Goal: Transaction & Acquisition: Purchase product/service

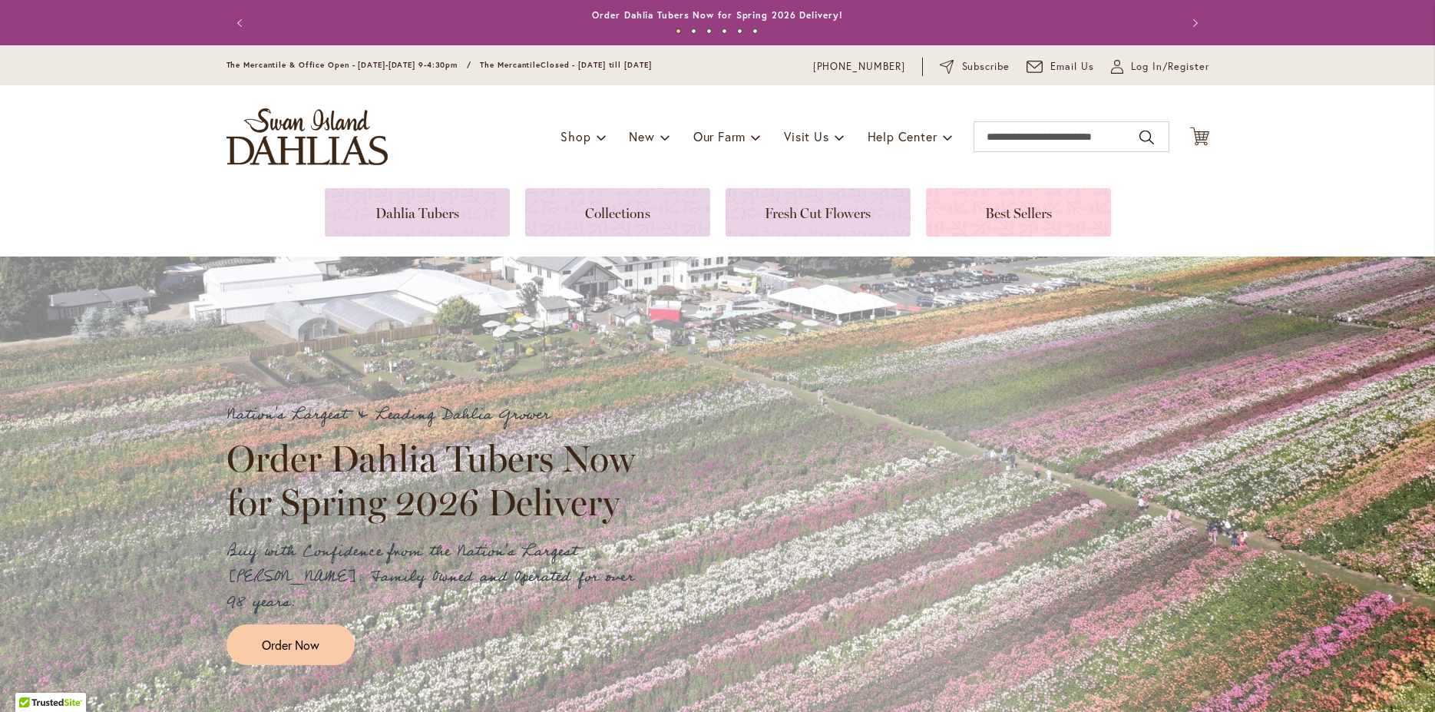
click at [1041, 212] on link at bounding box center [1018, 212] width 185 height 48
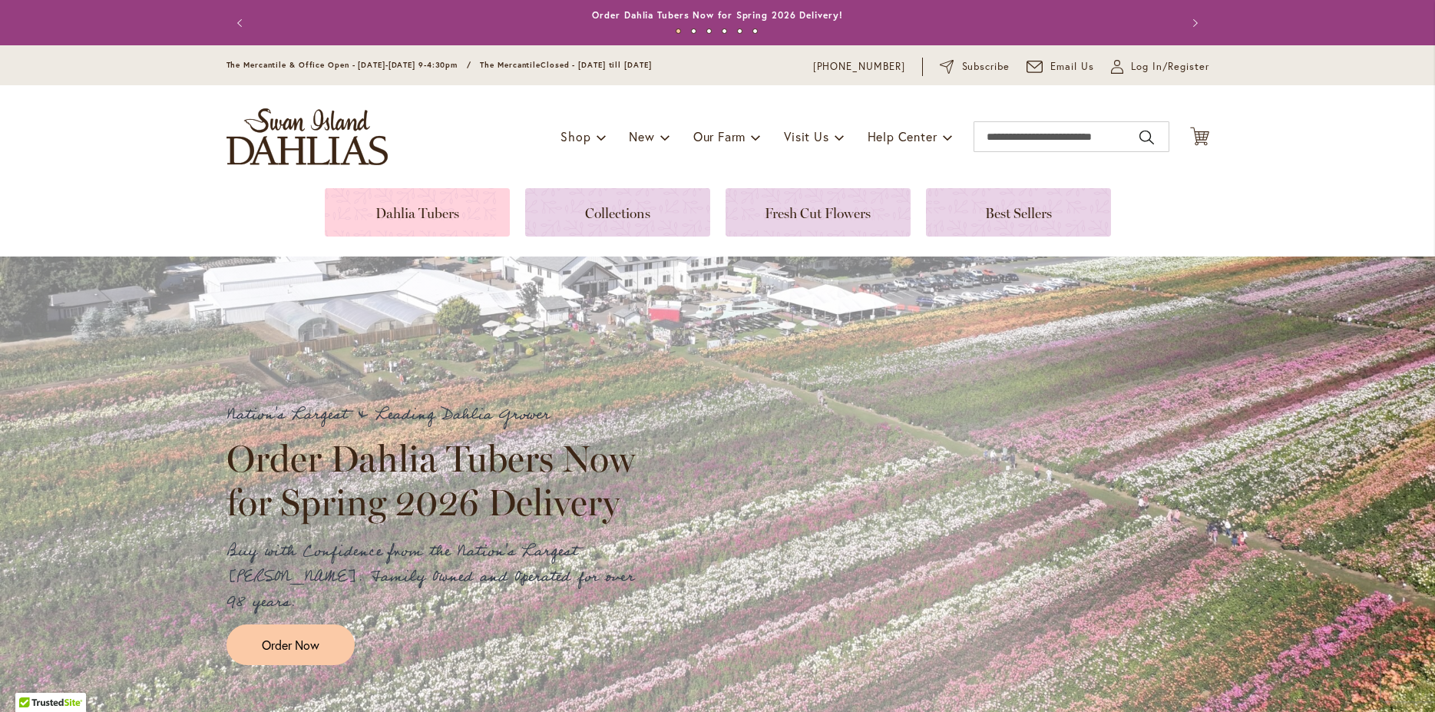
click at [451, 214] on link at bounding box center [417, 212] width 185 height 48
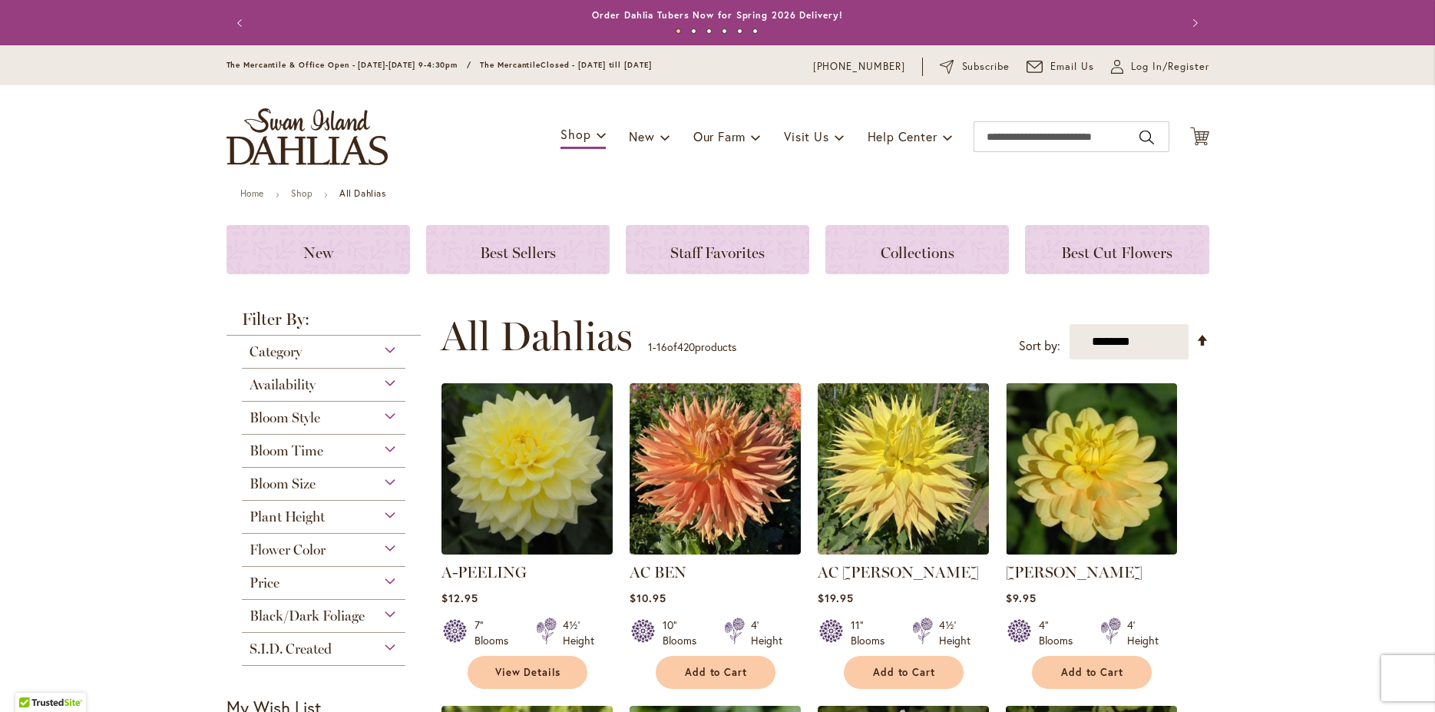
click at [269, 481] on span "Bloom Size" at bounding box center [282, 483] width 66 height 17
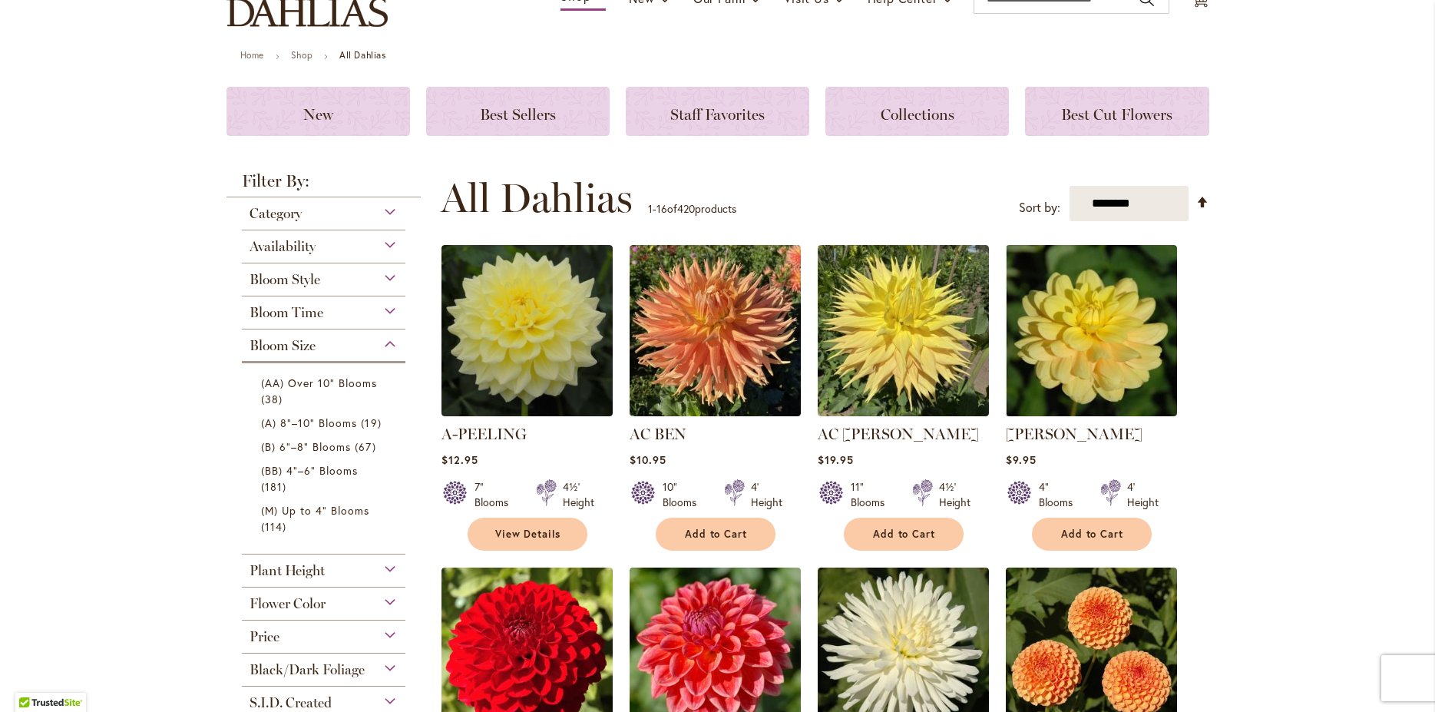
scroll to position [166, 0]
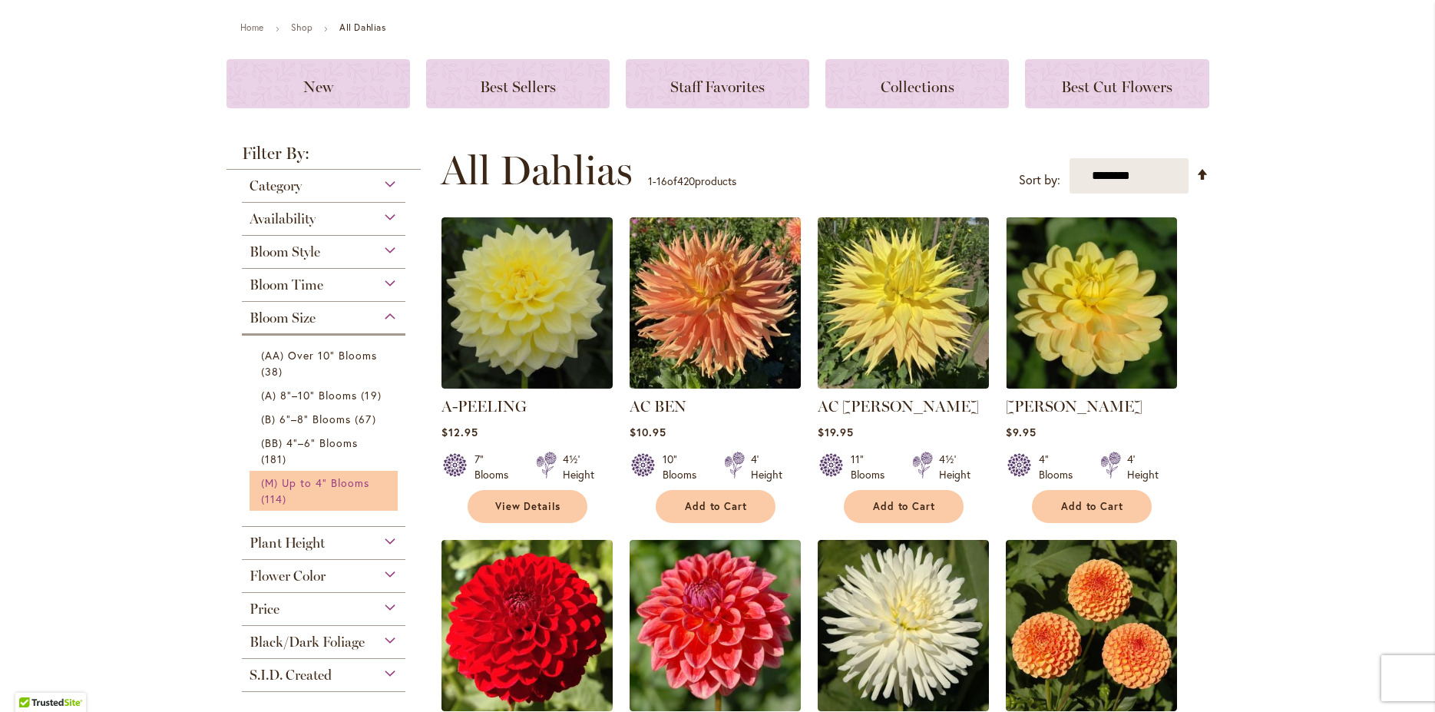
click at [302, 474] on link "(M) Up to 4" Blooms 114 items" at bounding box center [326, 490] width 130 height 32
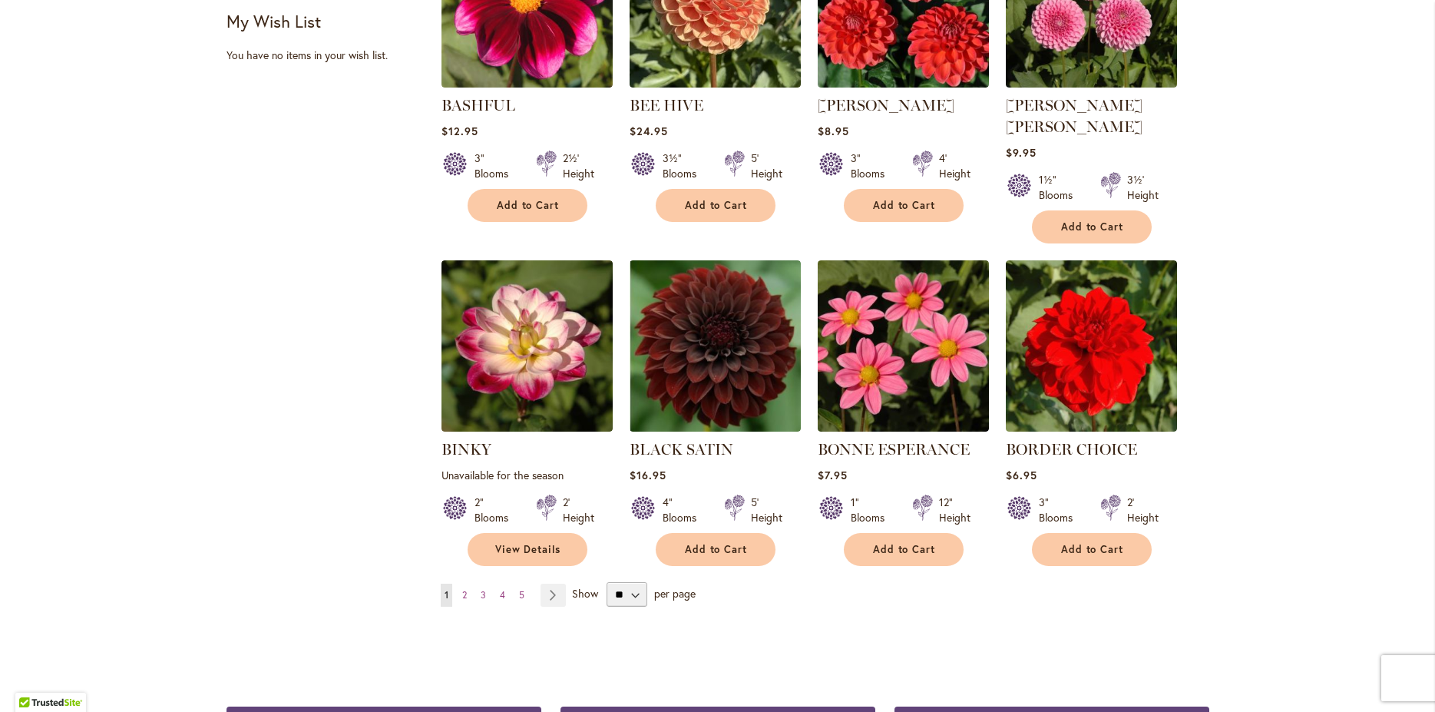
scroll to position [1244, 0]
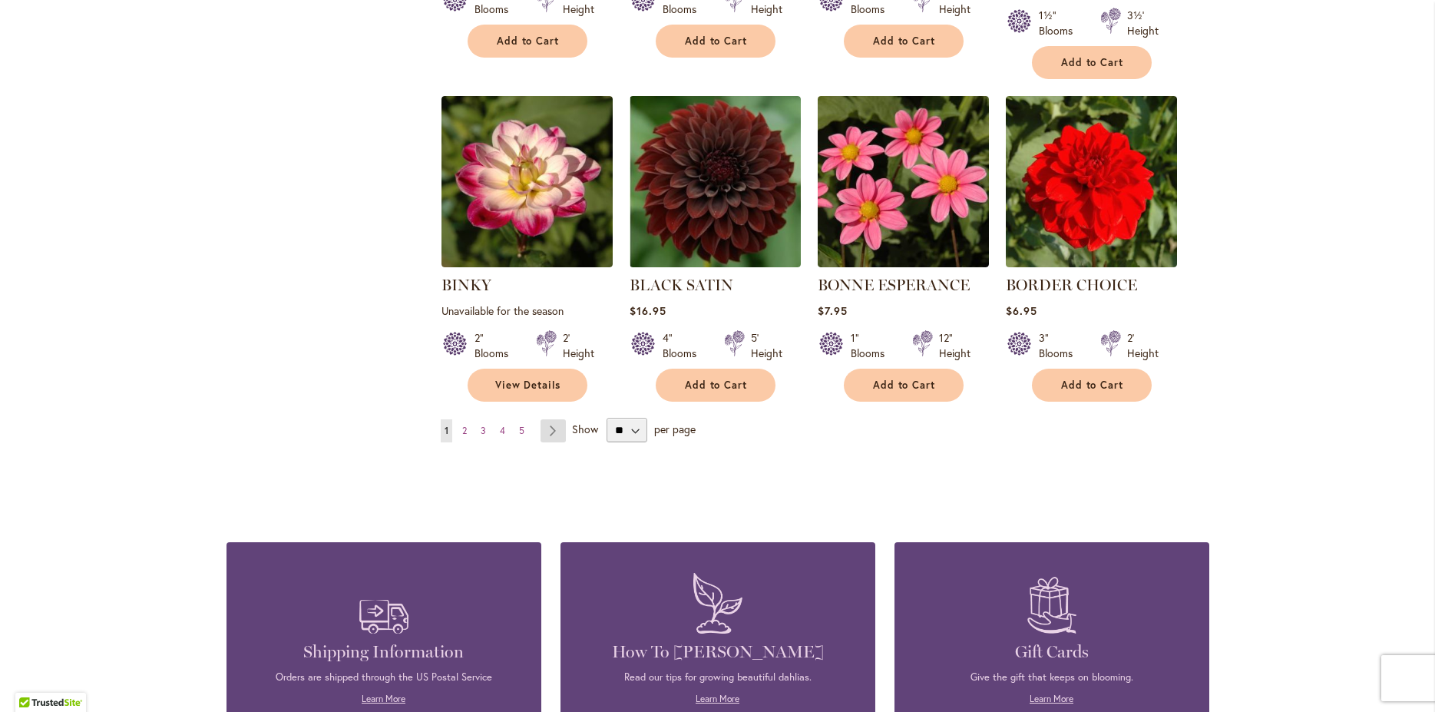
click at [547, 419] on link "Page Next" at bounding box center [552, 430] width 25 height 23
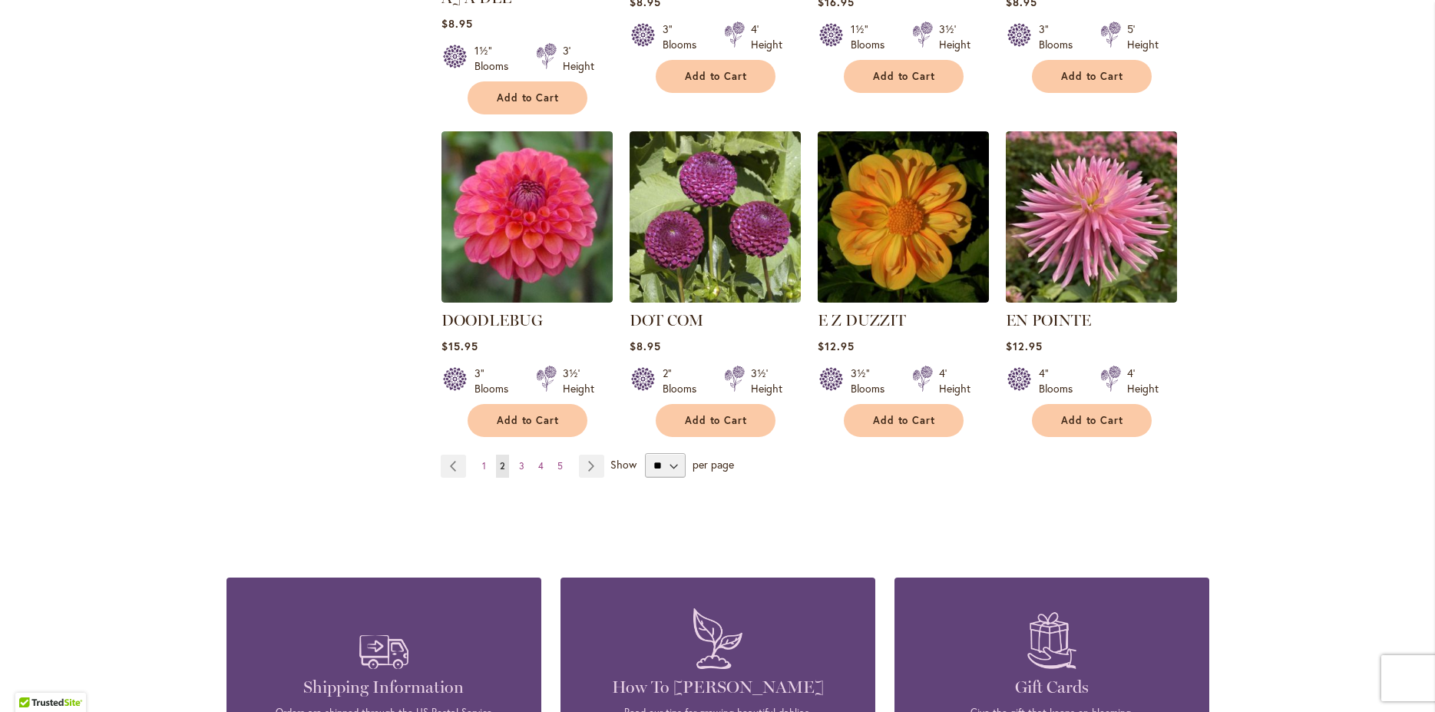
scroll to position [1244, 0]
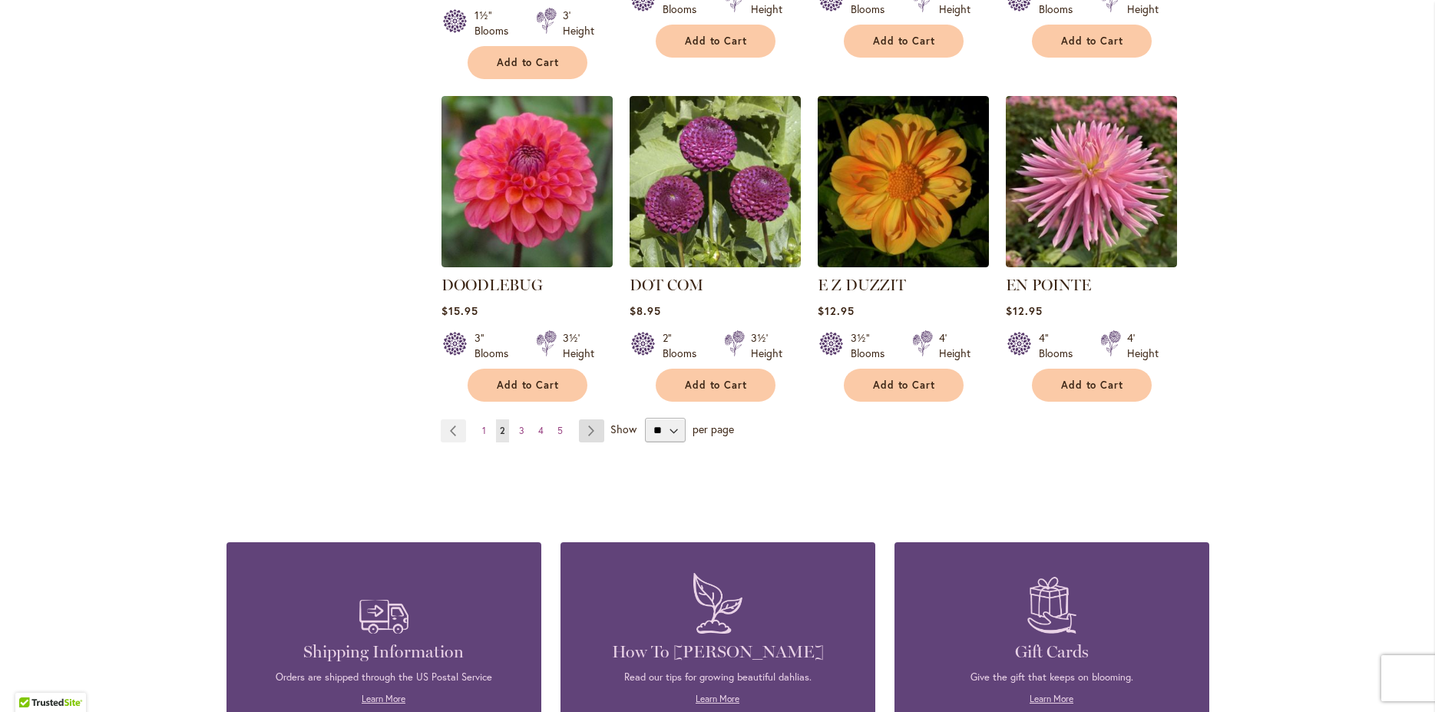
click at [579, 419] on link "Page Next" at bounding box center [591, 430] width 25 height 23
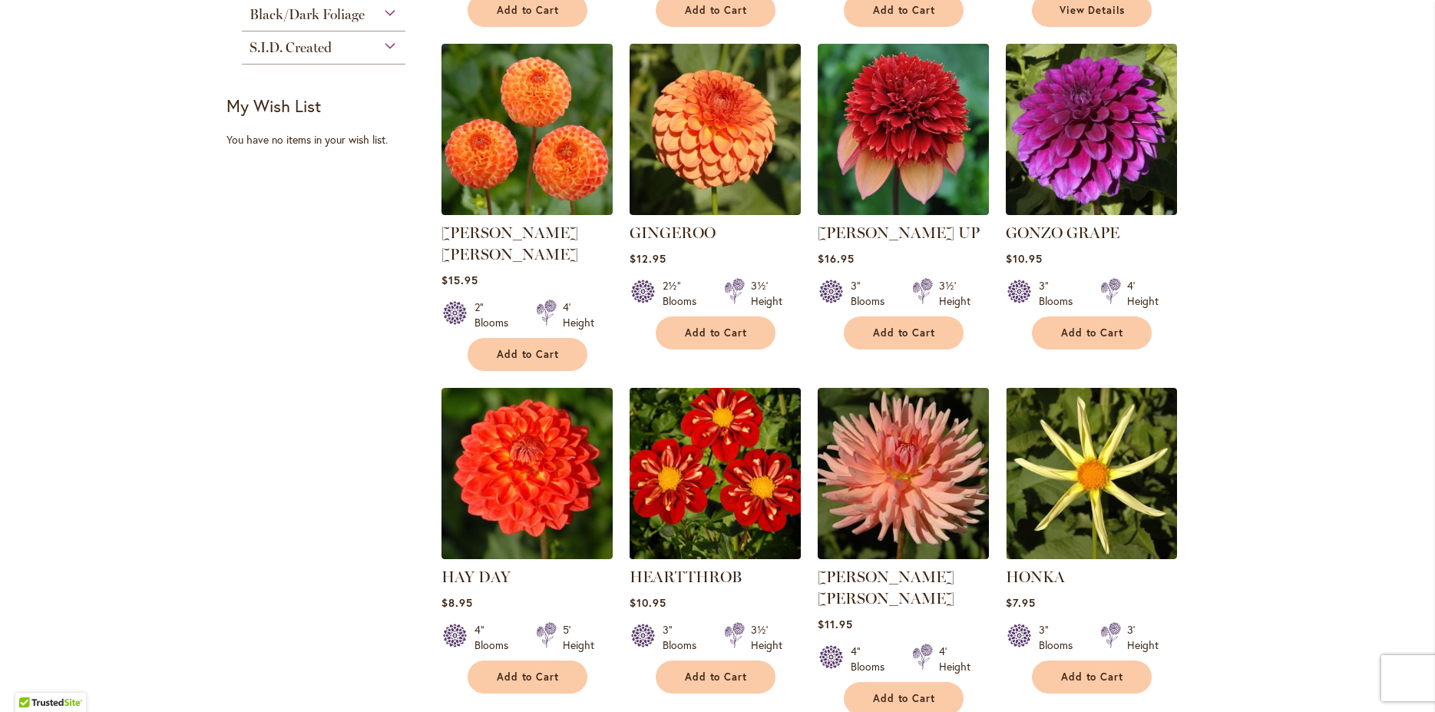
scroll to position [1161, 0]
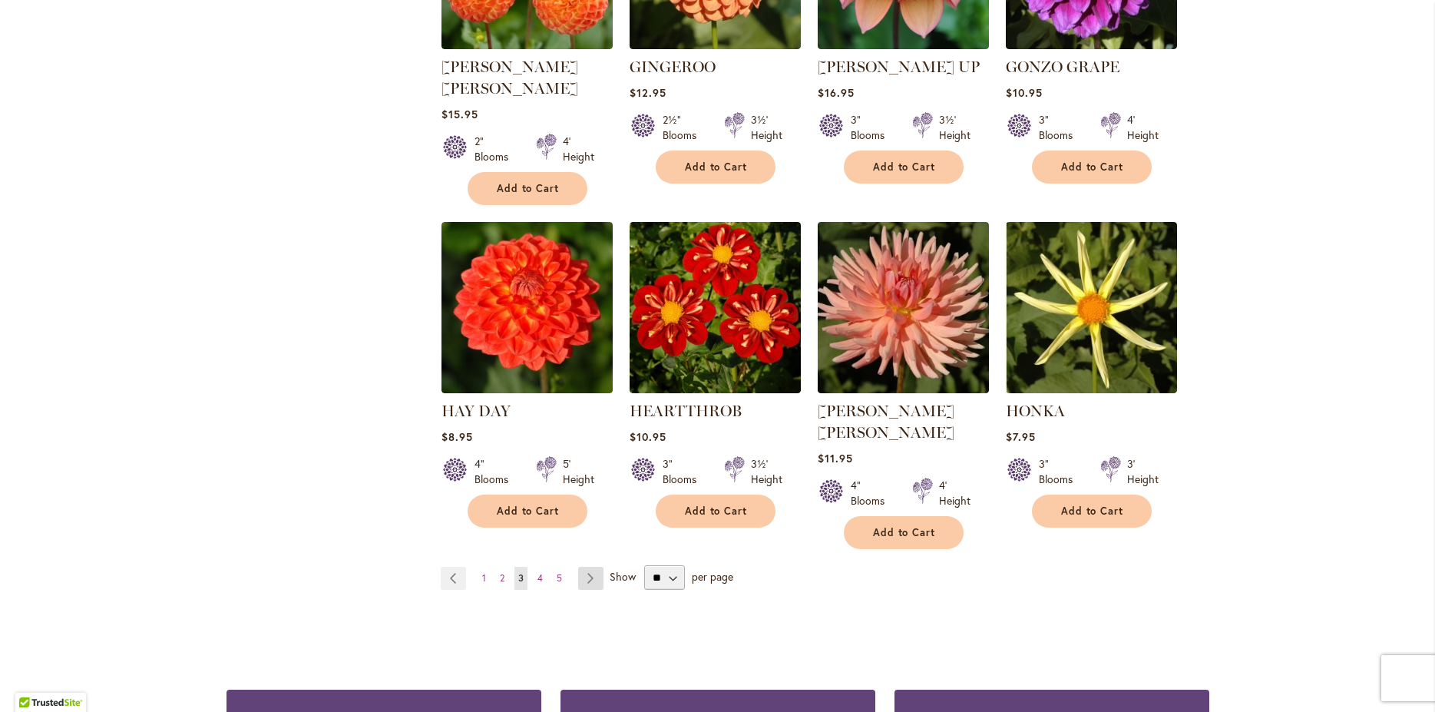
click at [578, 567] on link "Page Next" at bounding box center [590, 578] width 25 height 23
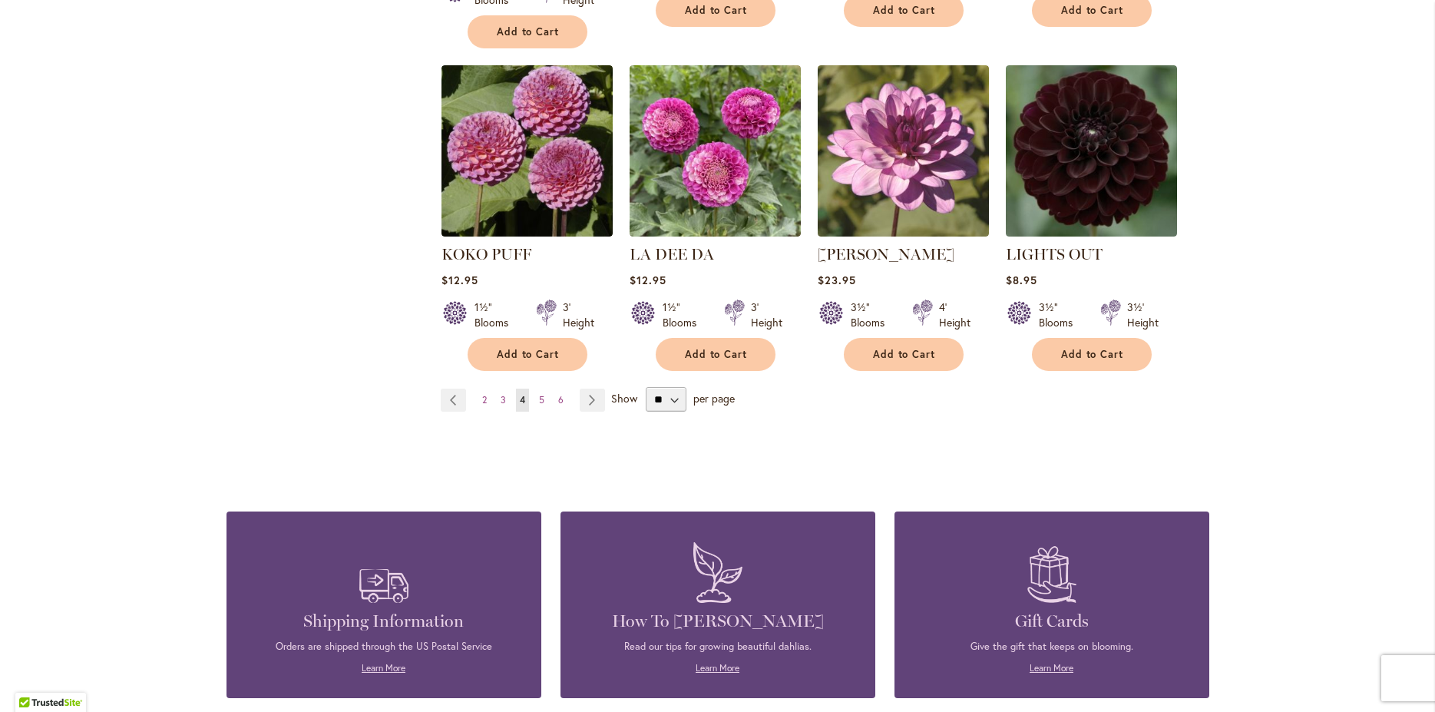
scroll to position [1326, 0]
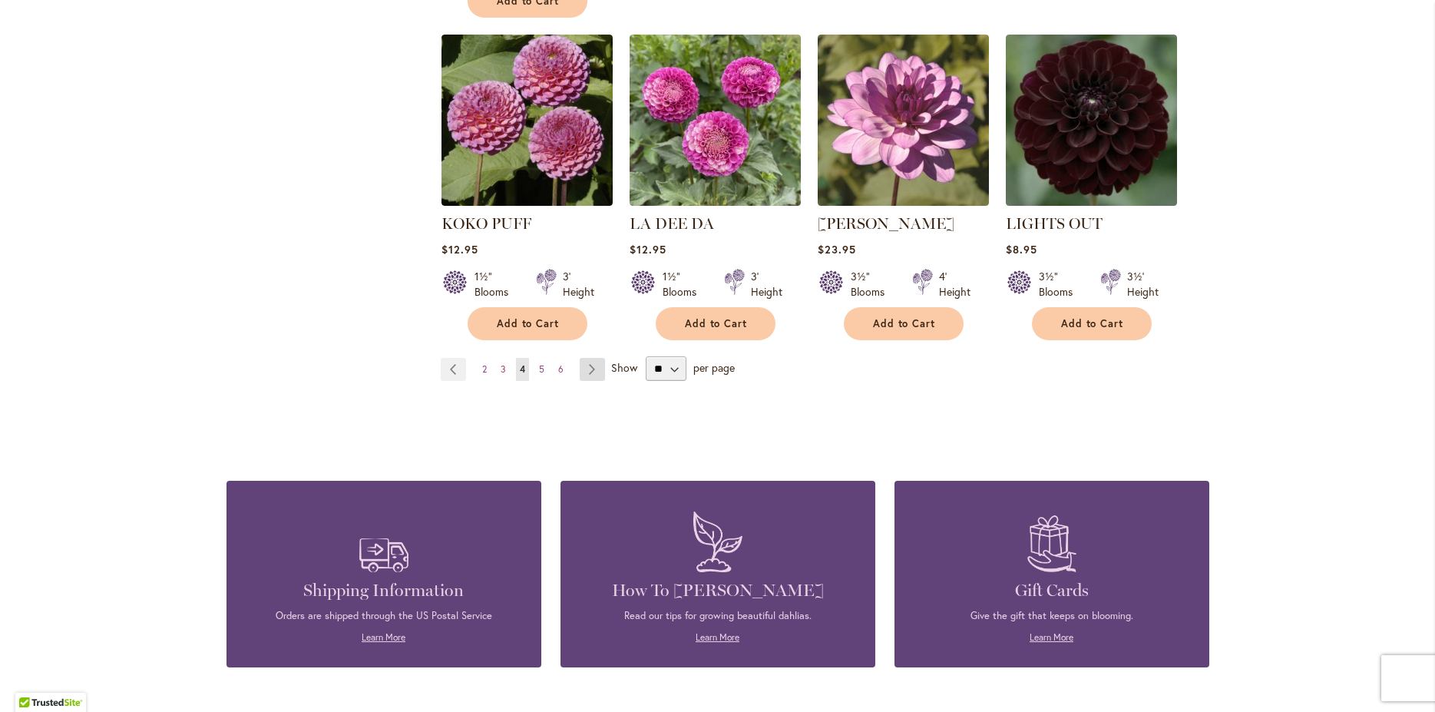
click at [581, 358] on link "Page Next" at bounding box center [592, 369] width 25 height 23
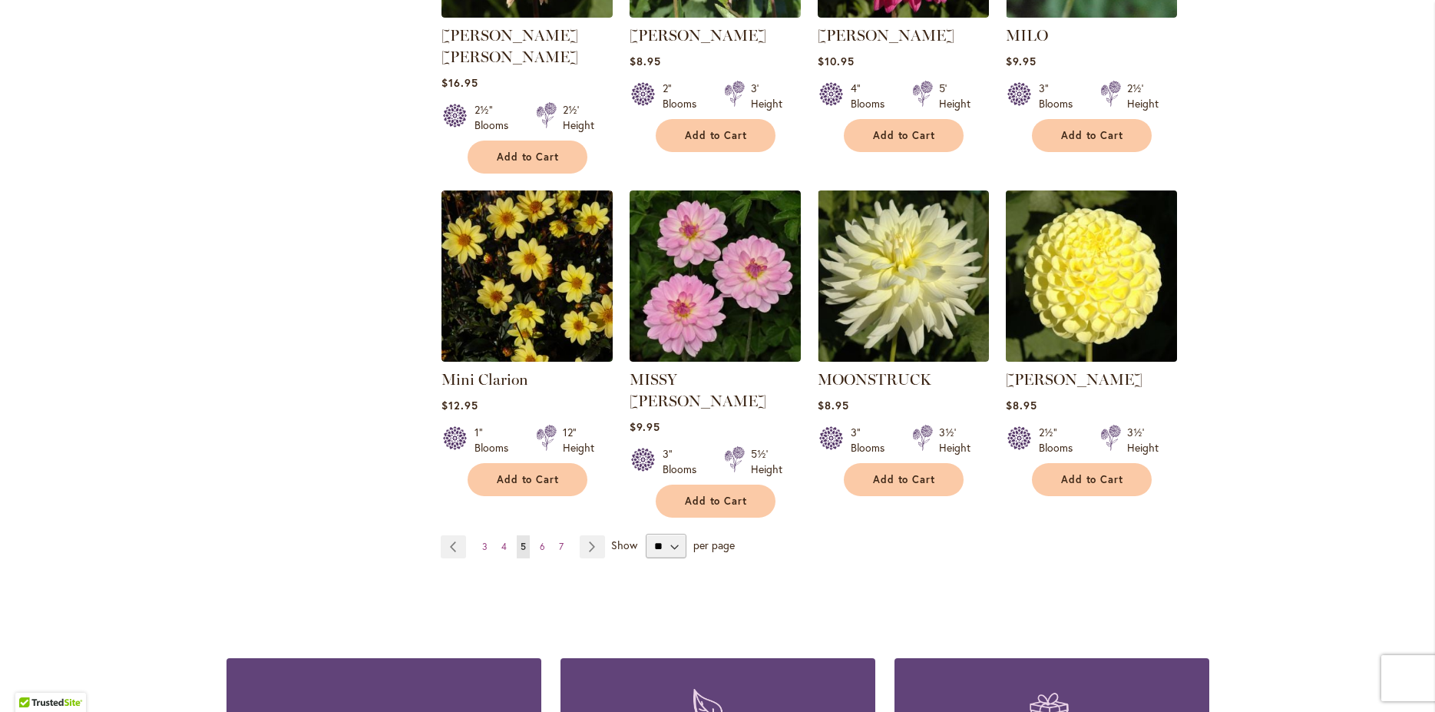
scroll to position [1326, 0]
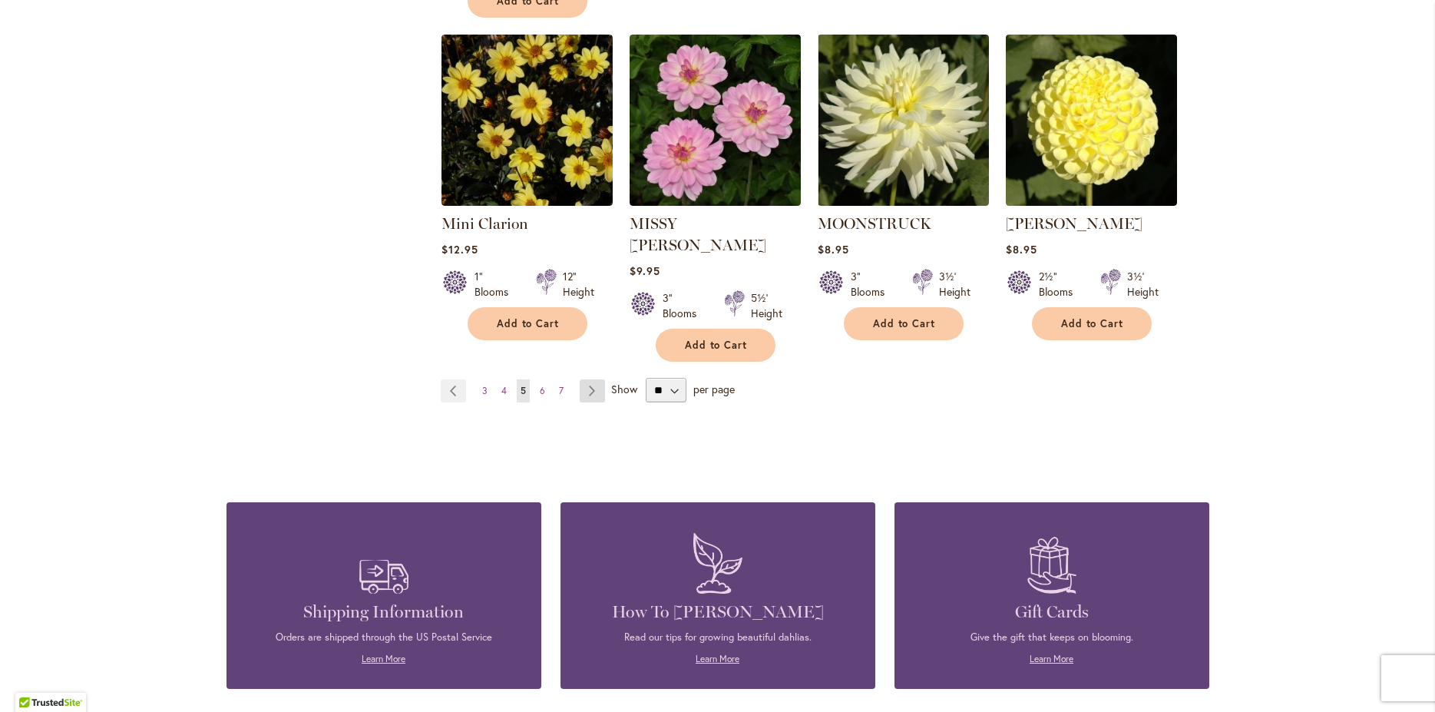
click at [581, 379] on link "Page Next" at bounding box center [592, 390] width 25 height 23
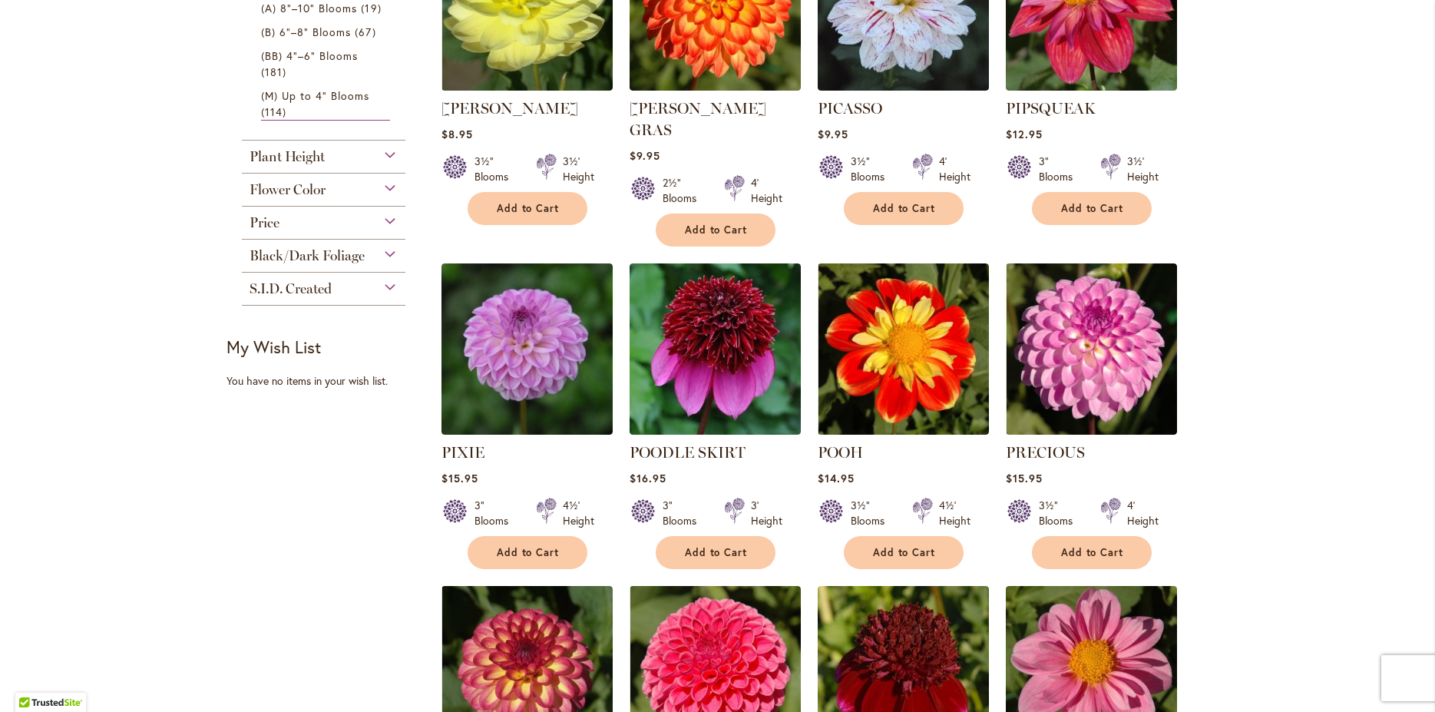
scroll to position [663, 0]
